Goal: Task Accomplishment & Management: Use online tool/utility

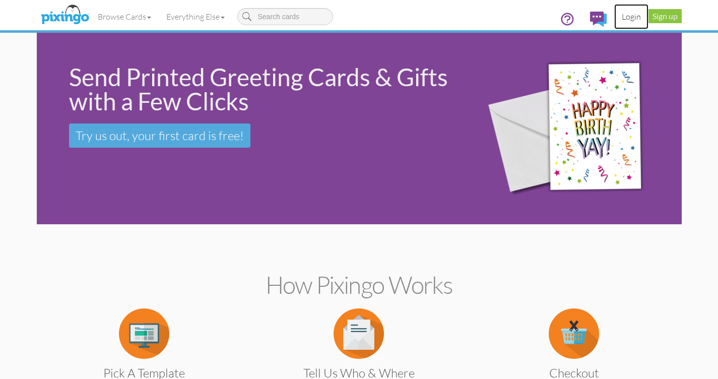
click at [635, 17] on link "Login" at bounding box center [631, 16] width 34 height 25
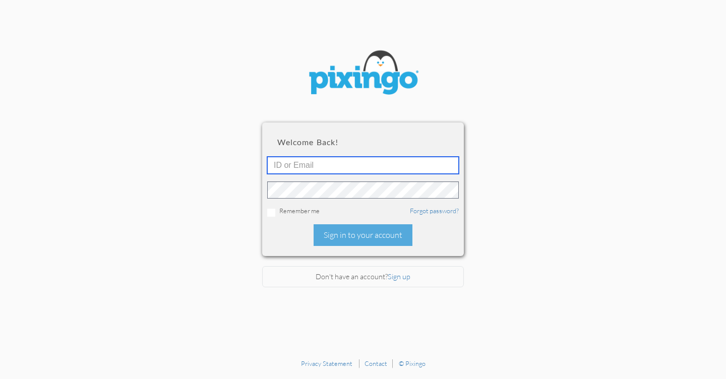
type input "[EMAIL_ADDRESS][DOMAIN_NAME]"
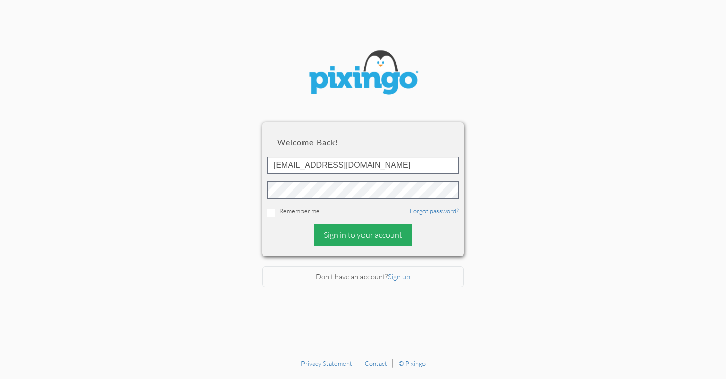
click at [356, 231] on div "Sign in to your account" at bounding box center [362, 235] width 99 height 22
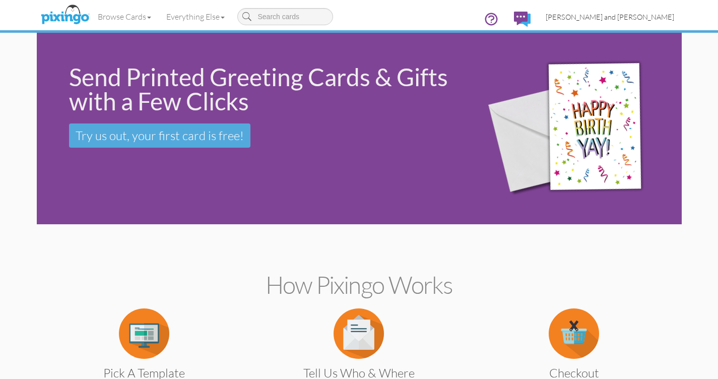
click at [629, 15] on span "[PERSON_NAME] and [PERSON_NAME]" at bounding box center [610, 17] width 129 height 9
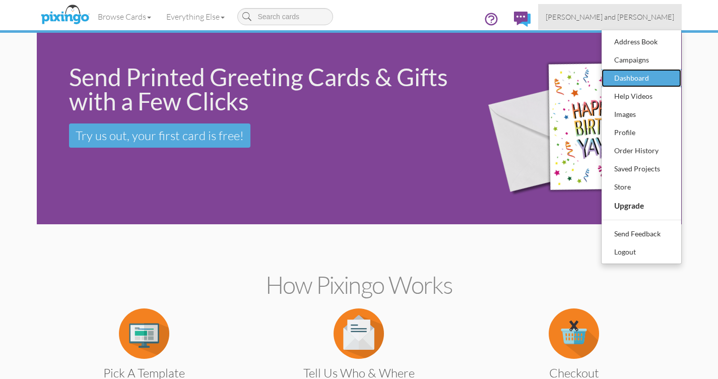
click at [625, 75] on div "Dashboard" at bounding box center [641, 78] width 59 height 15
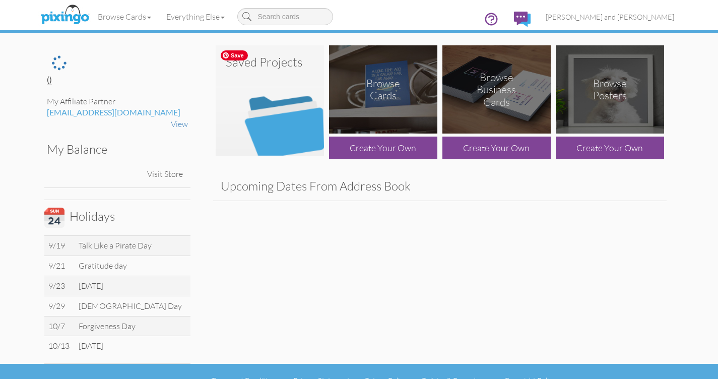
click at [311, 93] on img at bounding box center [270, 100] width 108 height 111
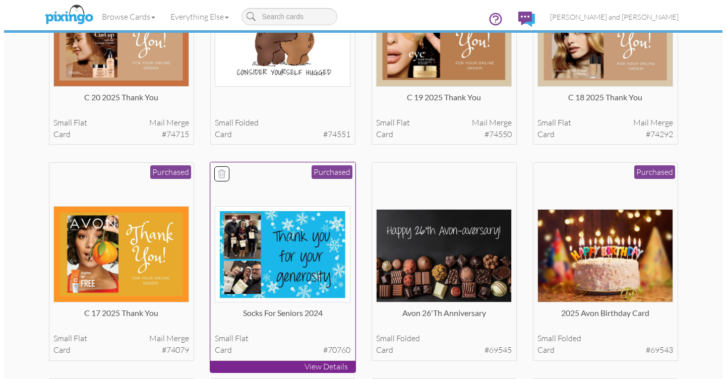
scroll to position [154, 0]
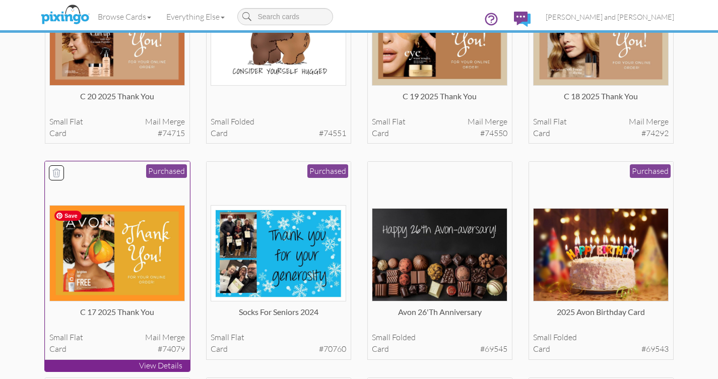
click at [156, 237] on img at bounding box center [117, 253] width 136 height 96
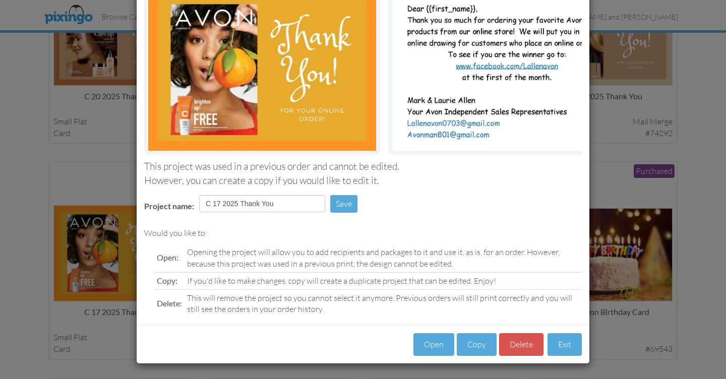
scroll to position [100, 0]
click at [522, 343] on button "Delete" at bounding box center [521, 344] width 44 height 23
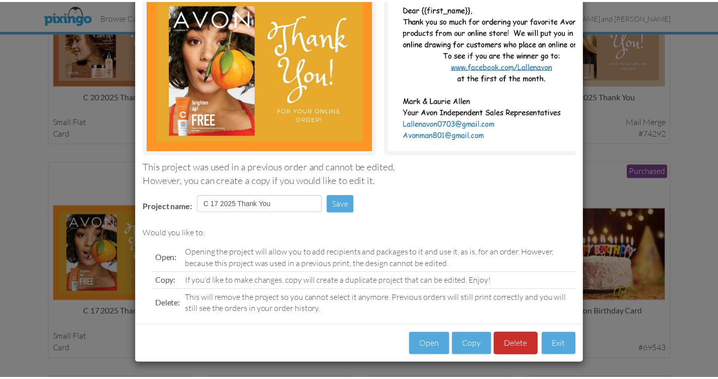
scroll to position [59, 0]
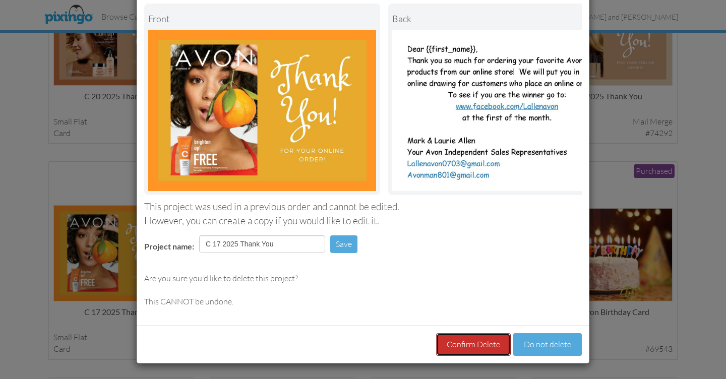
click at [494, 343] on button "Confirm Delete" at bounding box center [473, 344] width 75 height 23
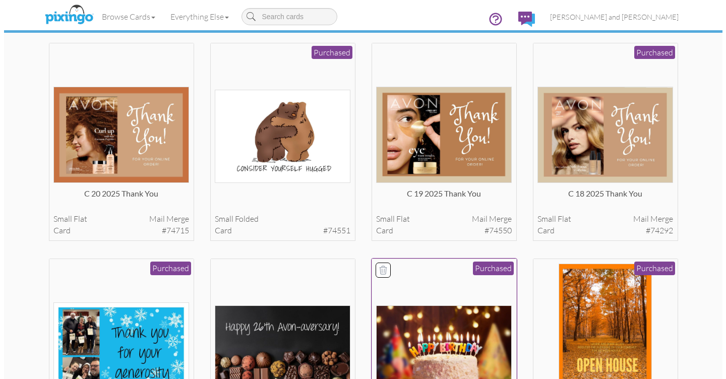
scroll to position [50, 0]
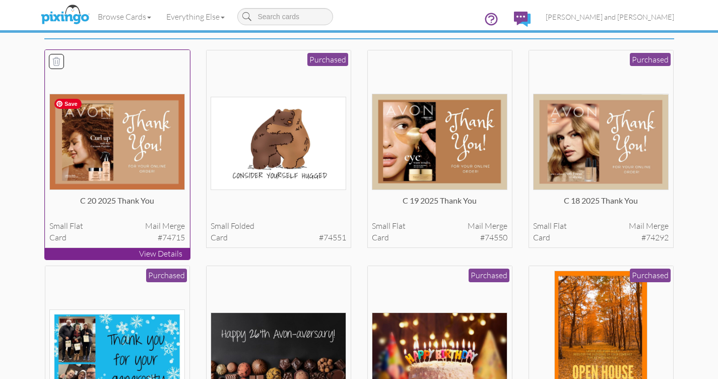
click at [147, 150] on img at bounding box center [117, 142] width 136 height 96
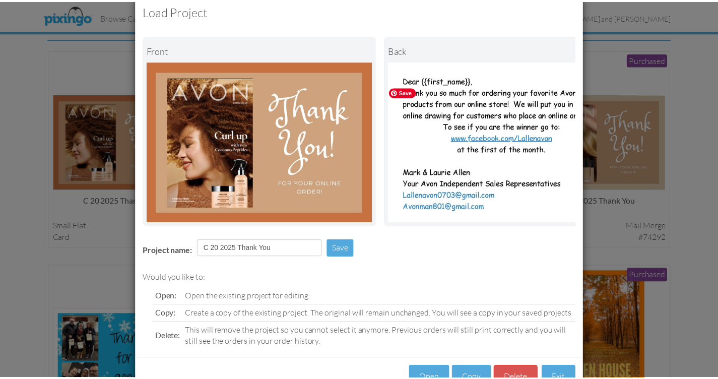
scroll to position [61, 0]
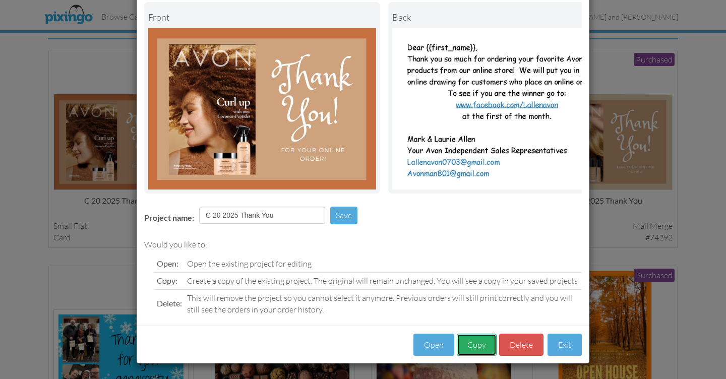
click at [481, 348] on button "Copy" at bounding box center [477, 345] width 40 height 23
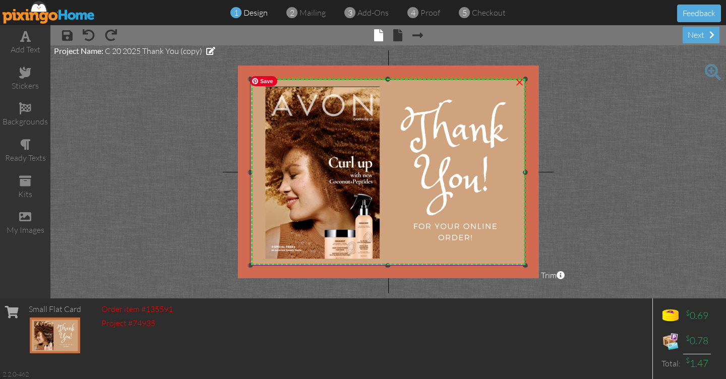
click at [257, 226] on img at bounding box center [387, 172] width 284 height 203
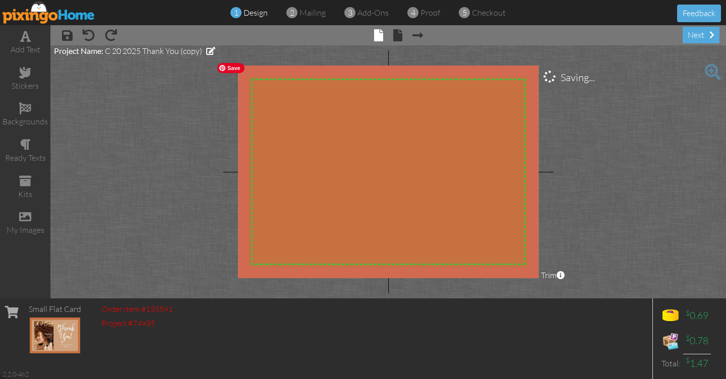
click at [313, 202] on img at bounding box center [397, 182] width 370 height 248
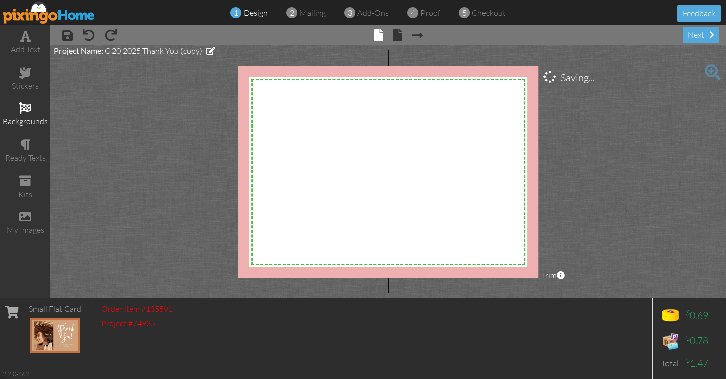
click at [24, 113] on span at bounding box center [25, 108] width 12 height 12
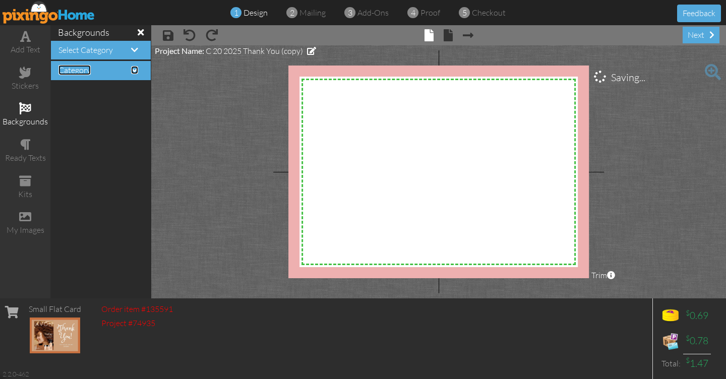
click at [134, 68] on span at bounding box center [134, 70] width 7 height 8
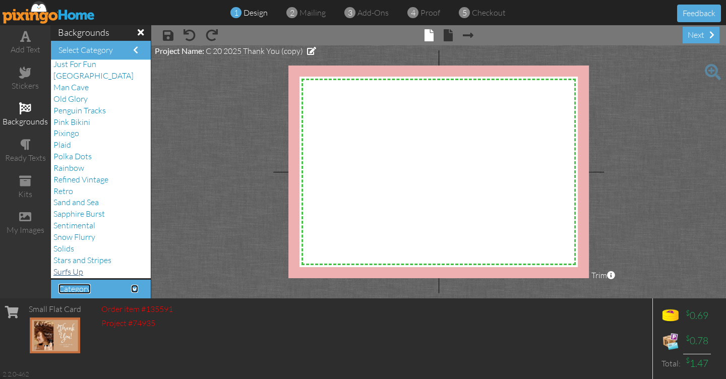
scroll to position [161, 0]
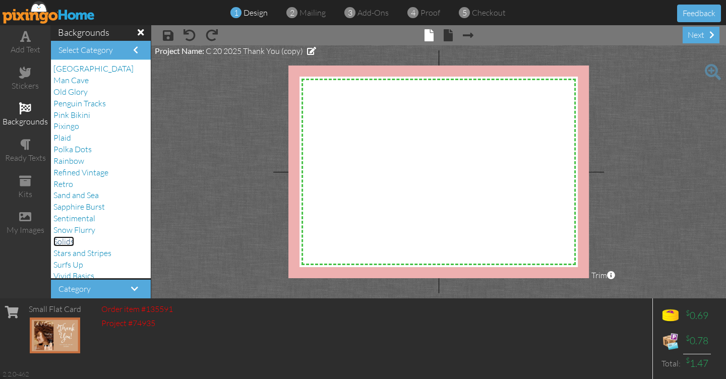
click at [72, 239] on span "Solids" at bounding box center [63, 241] width 21 height 10
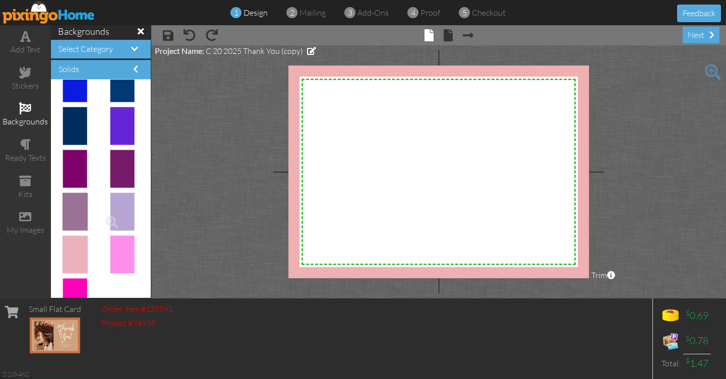
scroll to position [684, 0]
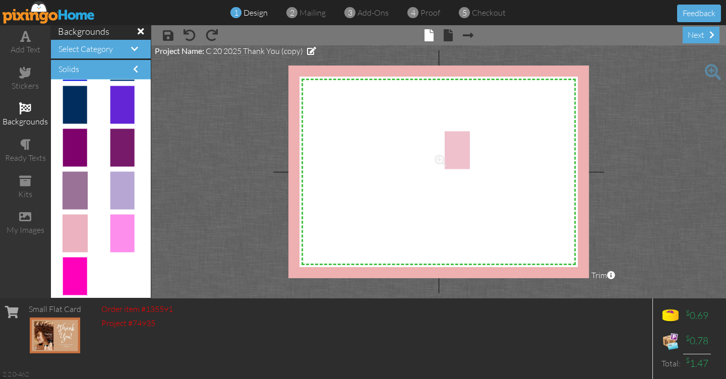
drag, startPoint x: 77, startPoint y: 231, endPoint x: 453, endPoint y: 148, distance: 385.1
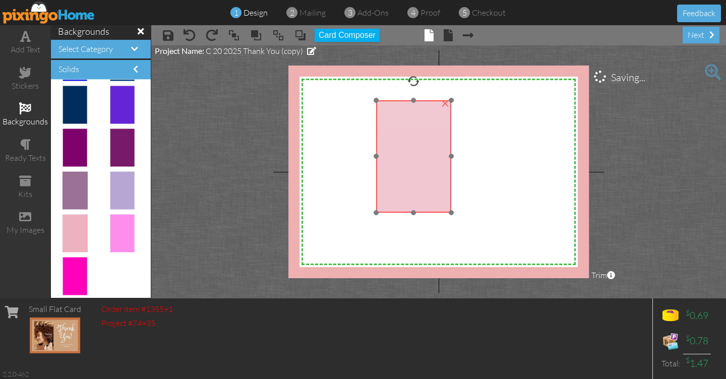
drag, startPoint x: 469, startPoint y: 182, endPoint x: 414, endPoint y: 151, distance: 63.4
click at [414, 151] on img at bounding box center [413, 156] width 75 height 112
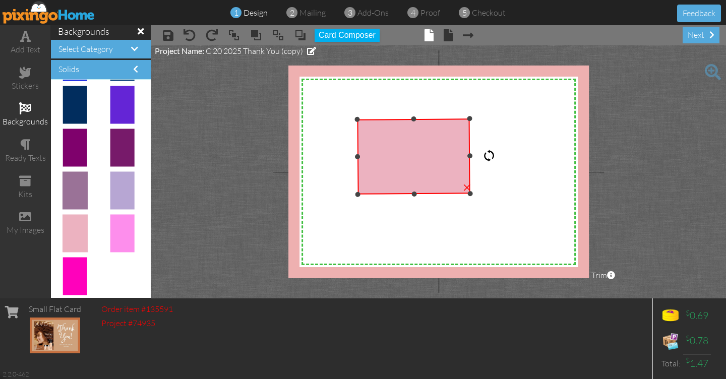
drag, startPoint x: 415, startPoint y: 81, endPoint x: 513, endPoint y: 156, distance: 123.3
click at [513, 156] on div "X X X X X X X X X X X X X X X X X X X X X X X X X X X X X X X X X X X X X X X X…" at bounding box center [438, 172] width 300 height 213
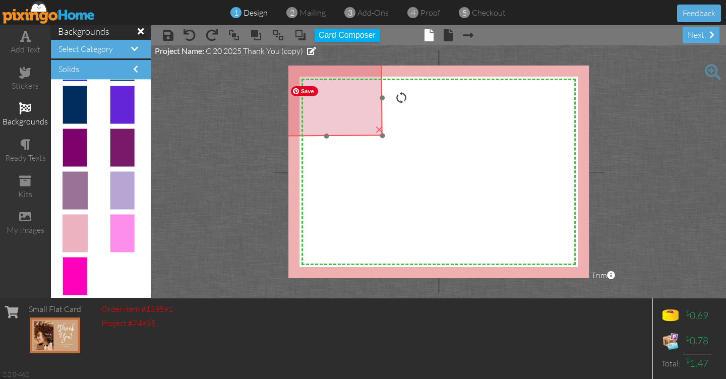
drag, startPoint x: 437, startPoint y: 161, endPoint x: 350, endPoint y: 103, distance: 104.3
click at [350, 103] on img at bounding box center [325, 98] width 113 height 76
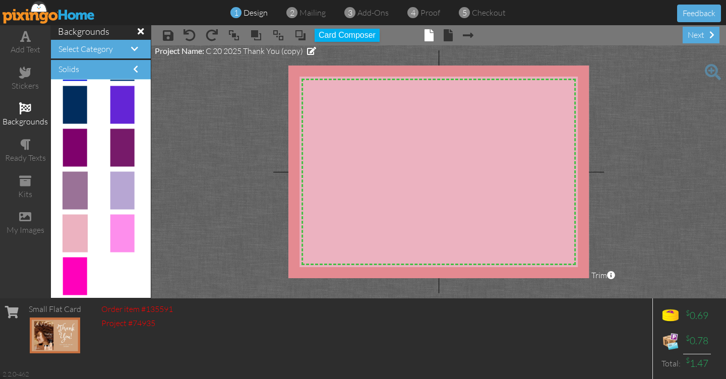
drag, startPoint x: 383, startPoint y: 134, endPoint x: 628, endPoint y: 303, distance: 298.2
click at [628, 298] on div "add text stickers backgrounds ready texts kits my images backgrounds Select Cat…" at bounding box center [363, 161] width 726 height 273
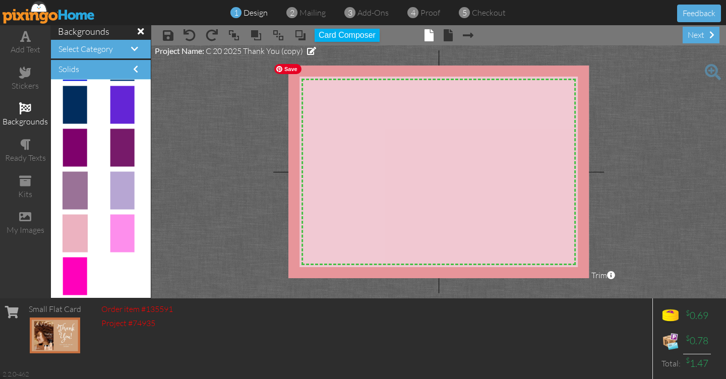
click at [497, 175] on img at bounding box center [444, 179] width 358 height 241
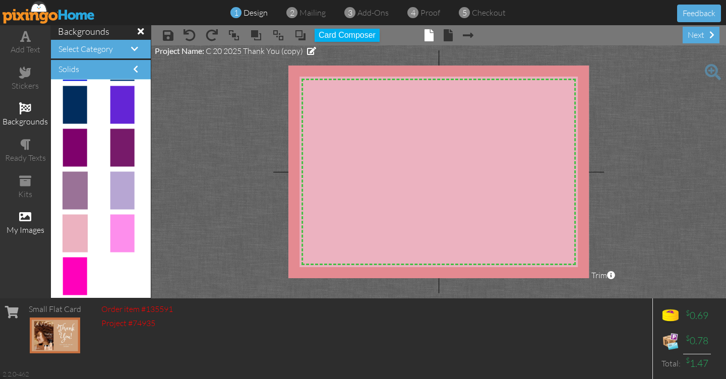
click at [27, 220] on span at bounding box center [25, 217] width 12 height 12
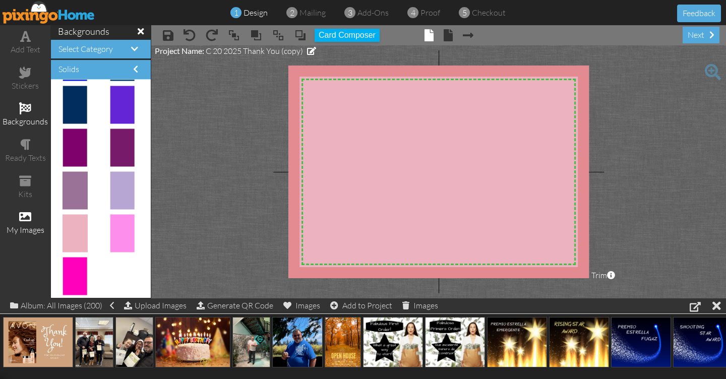
click at [138, 31] on span at bounding box center [141, 31] width 6 height 9
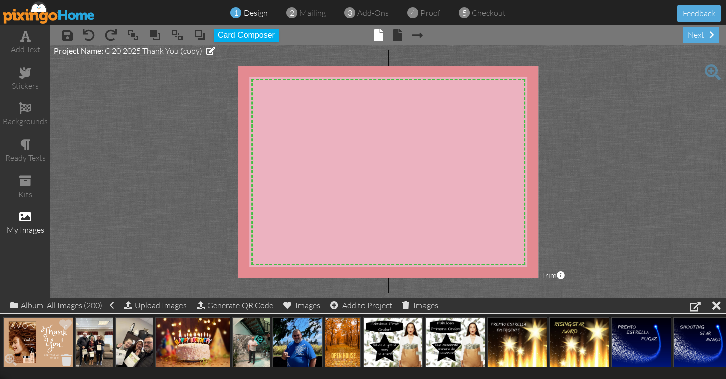
click at [65, 357] on span at bounding box center [66, 359] width 16 height 17
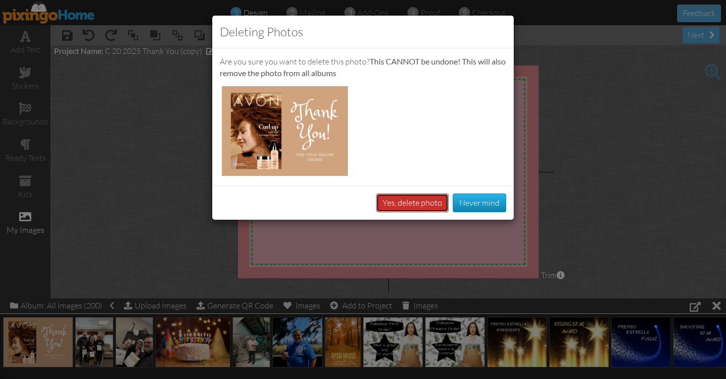
click at [428, 203] on button "Yes, delete photo" at bounding box center [412, 203] width 73 height 19
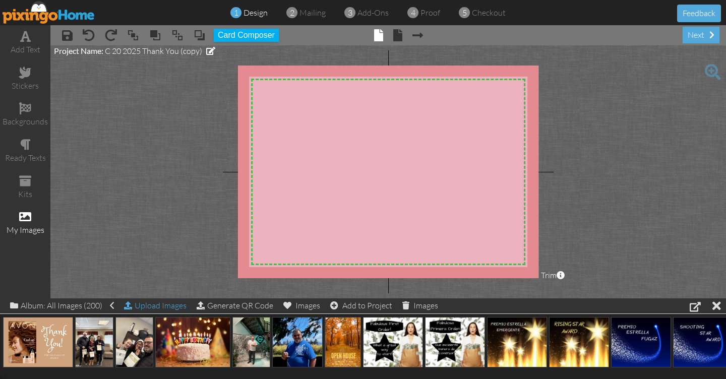
click at [155, 304] on div "Upload Images" at bounding box center [155, 305] width 62 height 15
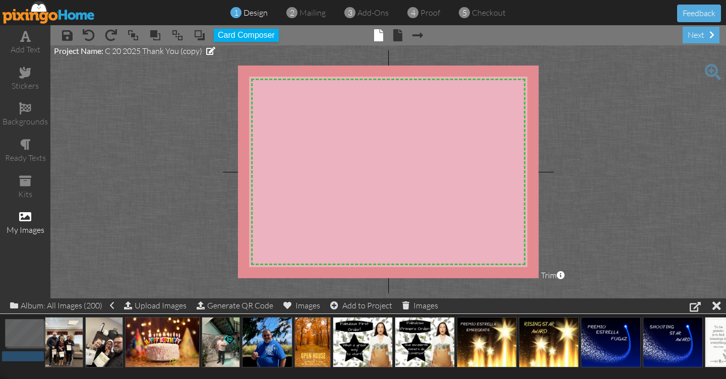
click at [89, 57] on project-studio-wrapper "X X X X X X X X X X X X X X X X X X X X X X X X X X X X X X X X X X X X X X X X…" at bounding box center [387, 171] width 675 height 253
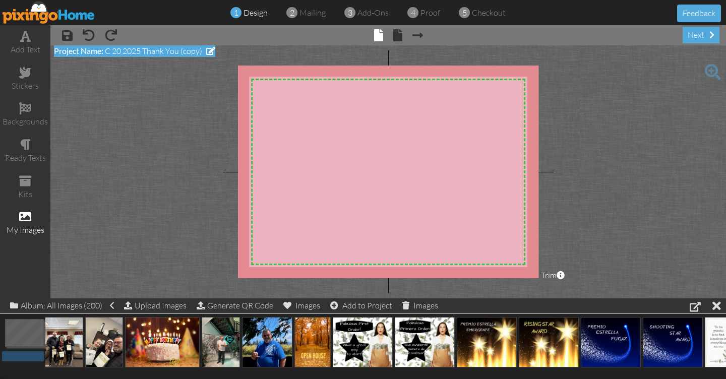
click at [91, 51] on span "Project Name:" at bounding box center [78, 51] width 49 height 10
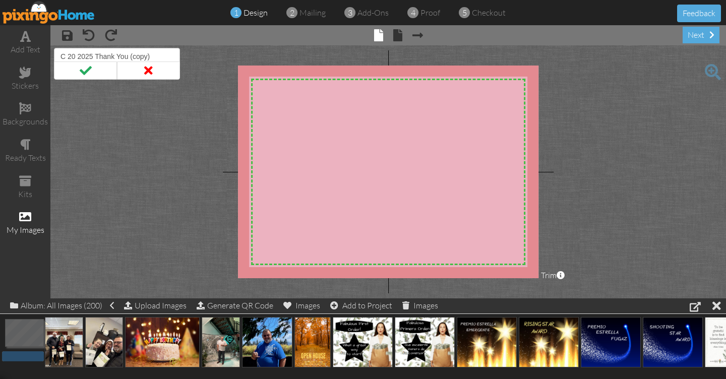
click at [75, 57] on input "C 20 2025 Thank You (copy)" at bounding box center [117, 56] width 126 height 17
click at [156, 54] on input "C 21 2025 Thank You (copy)" at bounding box center [117, 56] width 126 height 17
type input "C 21 2025 Thank You"
click at [83, 72] on span at bounding box center [85, 70] width 63 height 18
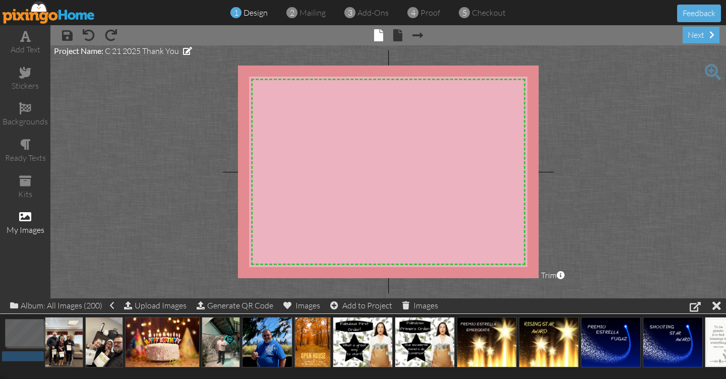
click at [173, 166] on project-studio-wrapper "X X X X X X X X X X X X X X X X X X X X X X X X X X X X X X X X X X X X X X X X…" at bounding box center [387, 171] width 675 height 253
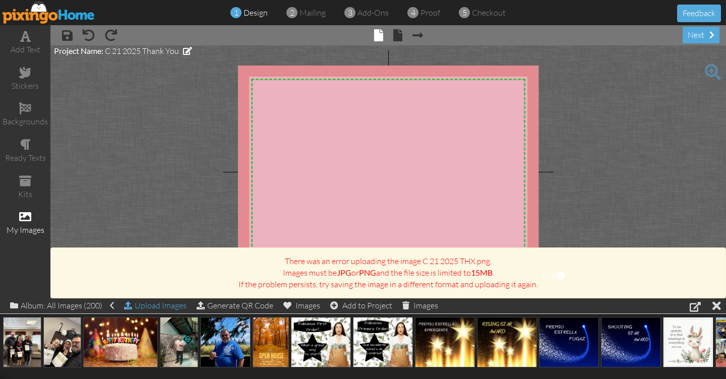
click at [153, 307] on div "Upload Images" at bounding box center [155, 305] width 62 height 15
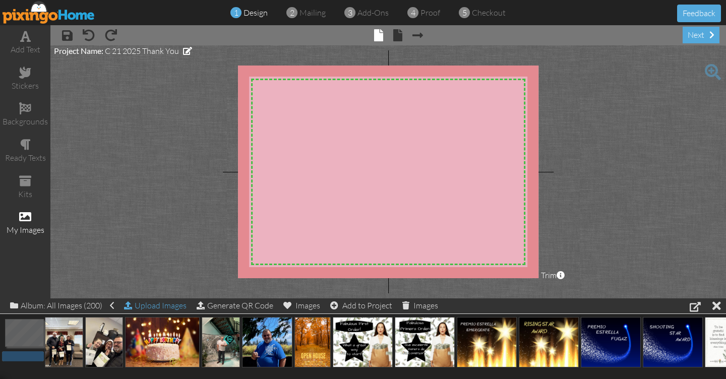
click at [152, 307] on div "Upload Images" at bounding box center [155, 305] width 62 height 15
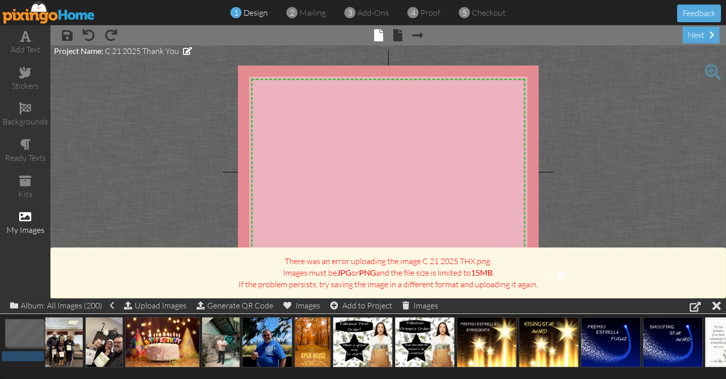
click at [641, 265] on div "There was an error uploading the image C 21 2025 THX.png. Images must be JPG or…" at bounding box center [387, 273] width 659 height 35
click at [605, 186] on project-studio-wrapper "X X X X X X X X X X X X X X X X X X X X X X X X X X X X X X X X X X X X X X X X…" at bounding box center [387, 171] width 675 height 253
click at [682, 153] on project-studio-wrapper "X X X X X X X X X X X X X X X X X X X X X X X X X X X X X X X X X X X X X X X X…" at bounding box center [387, 171] width 675 height 253
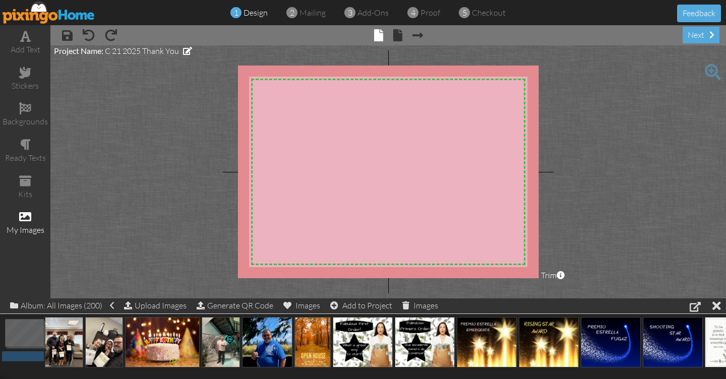
click at [196, 168] on project-studio-wrapper "X X X X X X X X X X X X X X X X X X X X X X X X X X X X X X X X X X X X X X X X…" at bounding box center [387, 171] width 675 height 253
click at [375, 173] on div "add text stickers backgrounds ready texts kits my images × save × undo × redo ×…" at bounding box center [363, 161] width 726 height 273
